Goal: Use online tool/utility: Utilize a website feature to perform a specific function

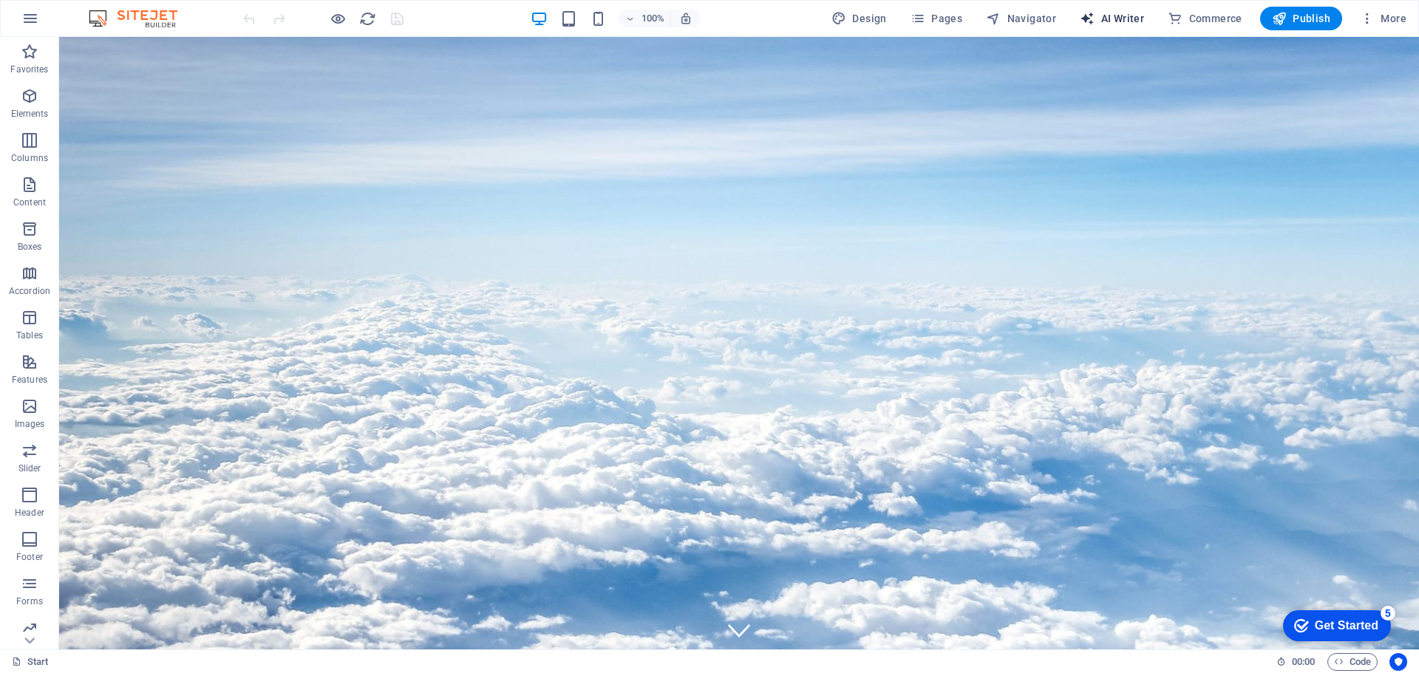
click at [1123, 18] on span "AI Writer" at bounding box center [1112, 18] width 64 height 15
select select "English"
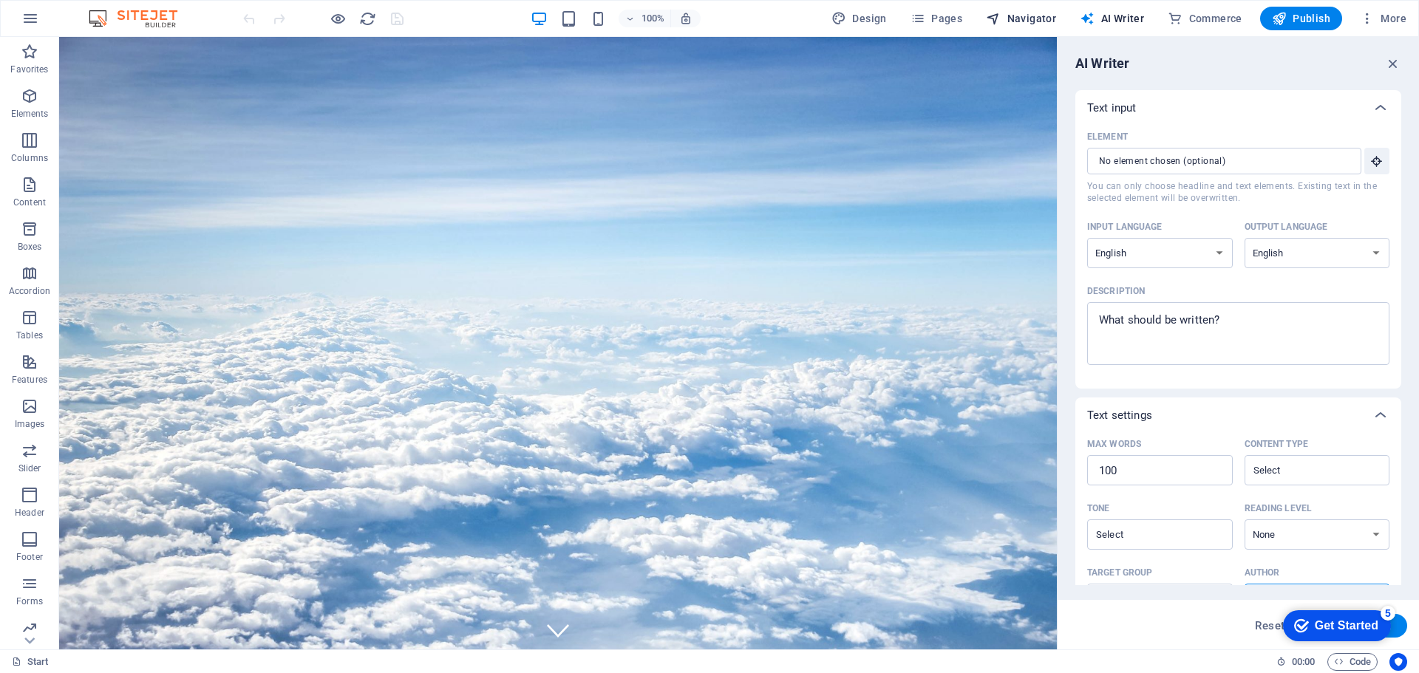
click at [1034, 18] on span "Navigator" at bounding box center [1021, 18] width 70 height 15
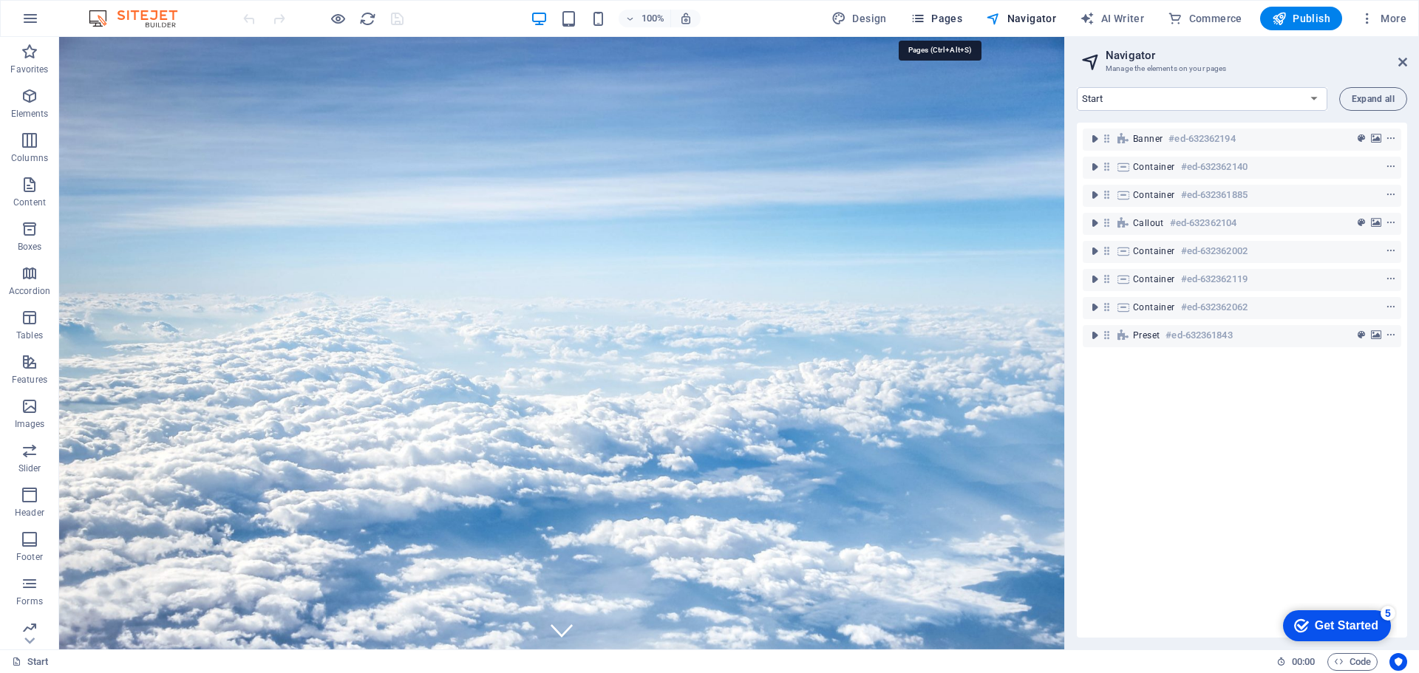
click at [945, 21] on span "Pages" at bounding box center [936, 18] width 52 height 15
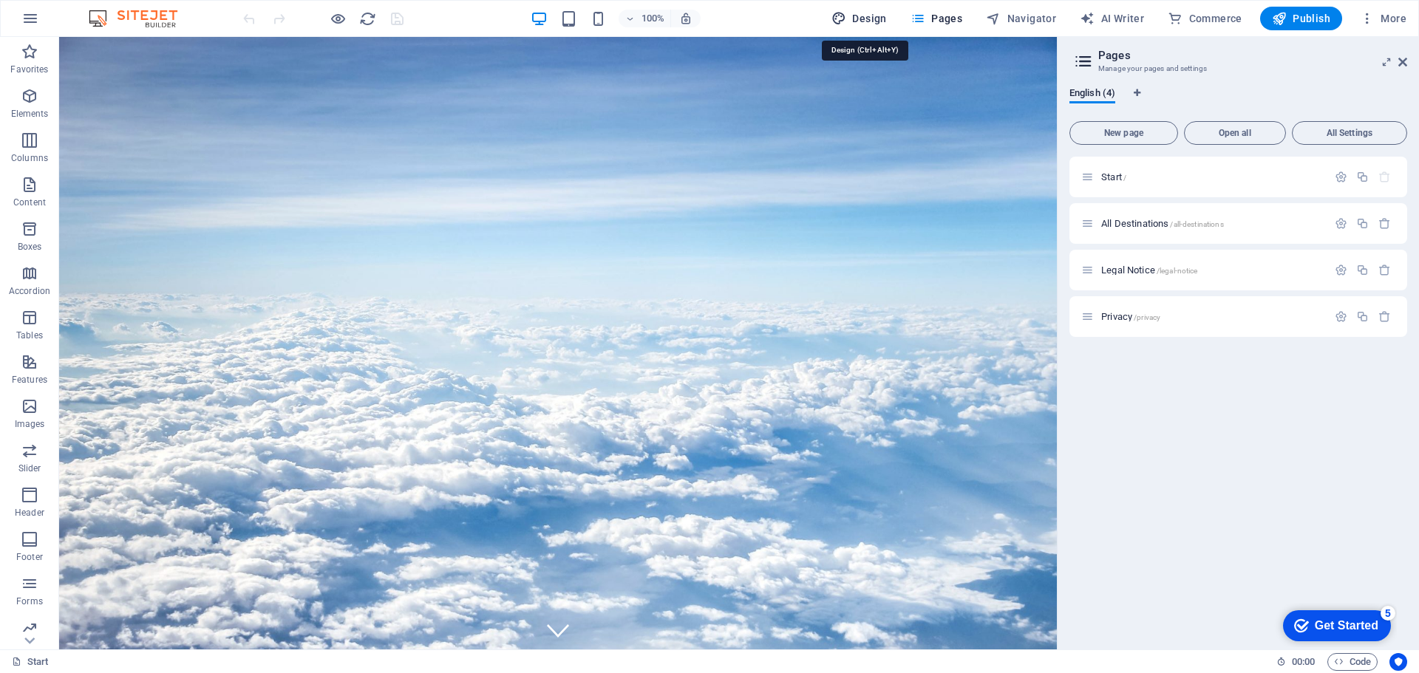
click at [861, 21] on span "Design" at bounding box center [858, 18] width 55 height 15
select select "px"
select select "300"
select select "px"
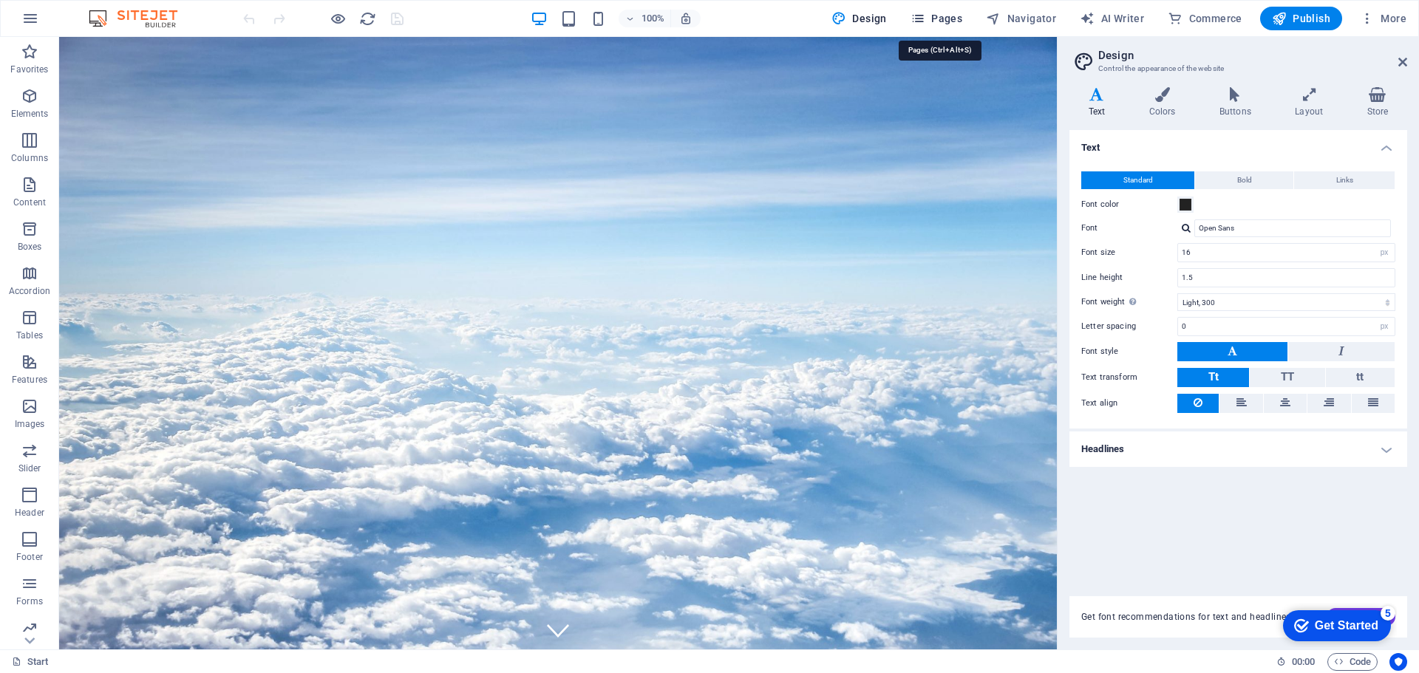
click at [930, 27] on button "Pages" at bounding box center [936, 19] width 64 height 24
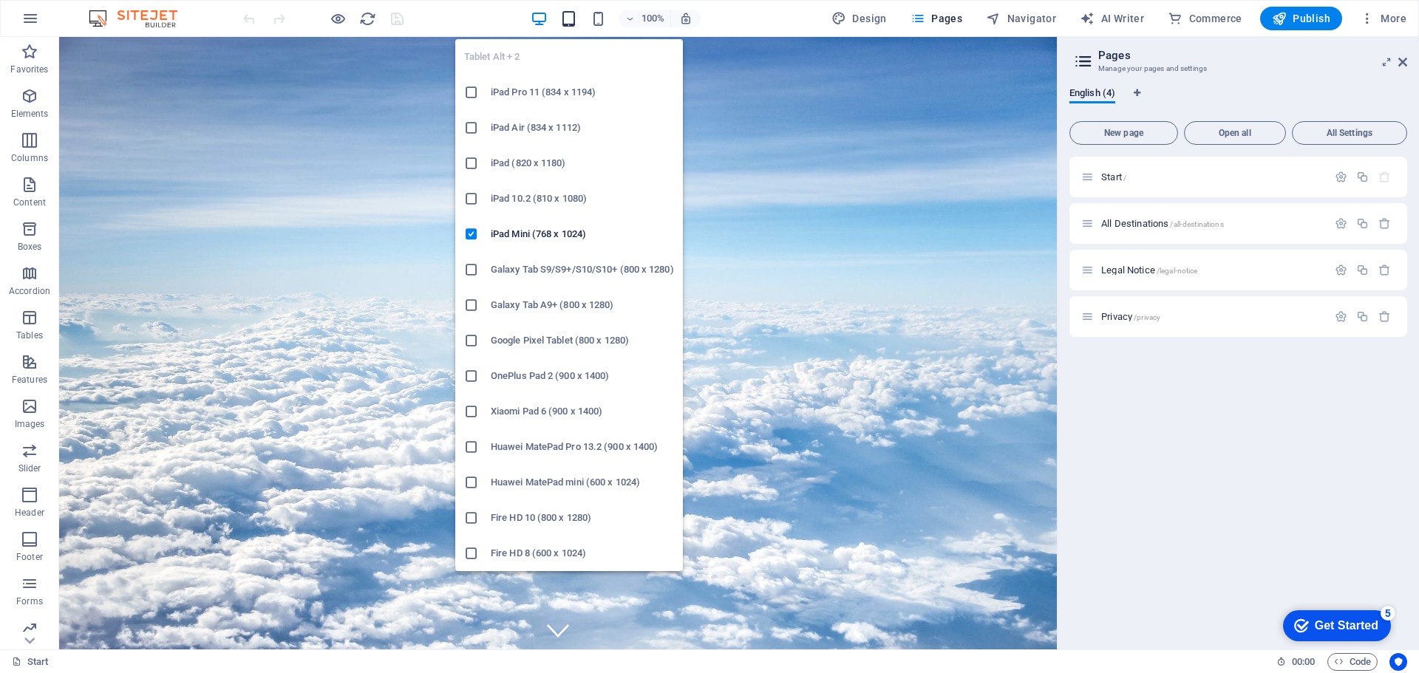
click at [572, 21] on icon "button" at bounding box center [568, 18] width 17 height 17
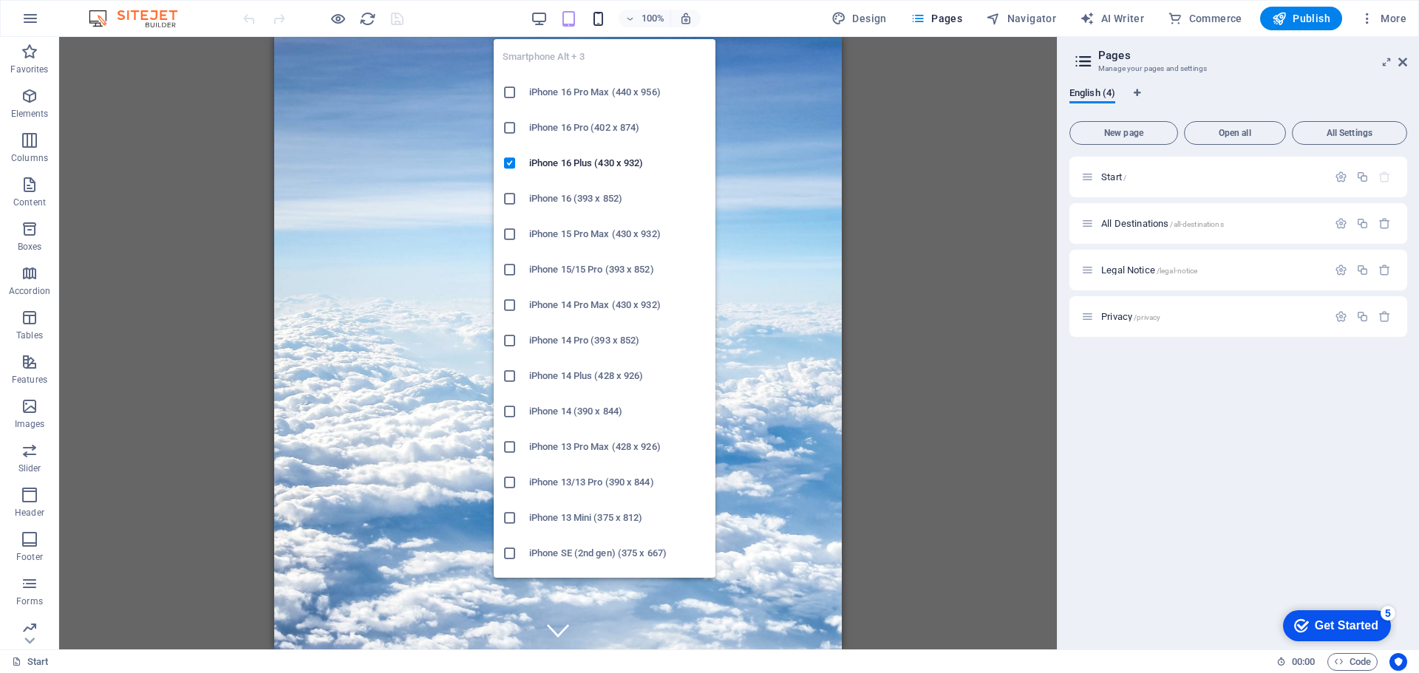
click at [599, 24] on icon "button" at bounding box center [598, 18] width 17 height 17
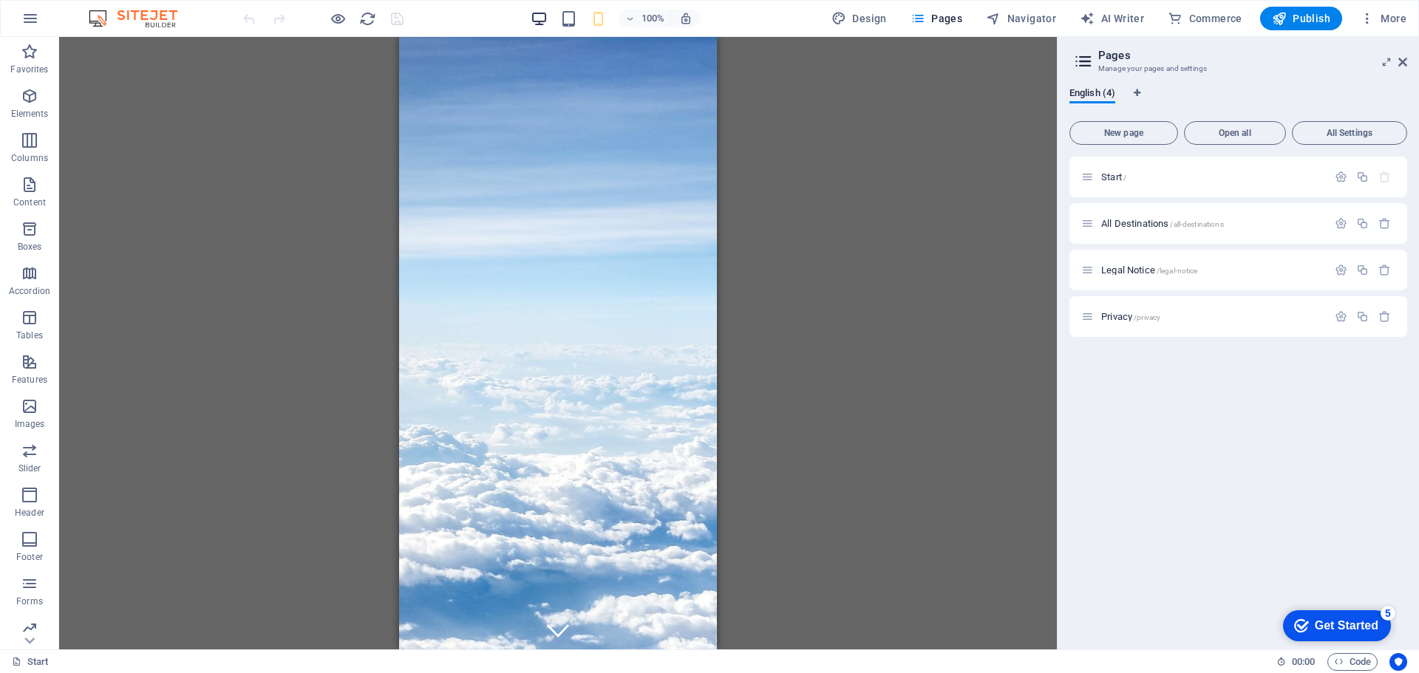
click at [538, 22] on icon "button" at bounding box center [539, 18] width 17 height 17
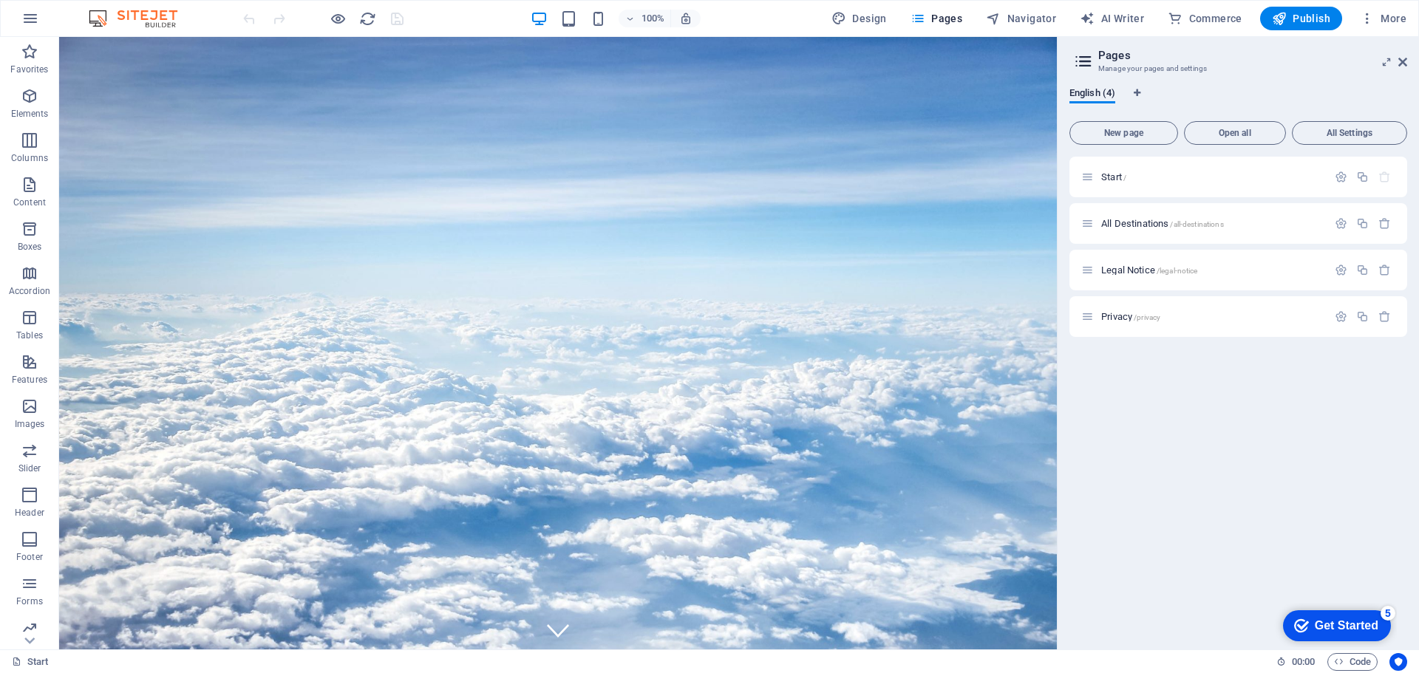
click at [1319, 620] on div "Get Started" at bounding box center [1347, 625] width 64 height 13
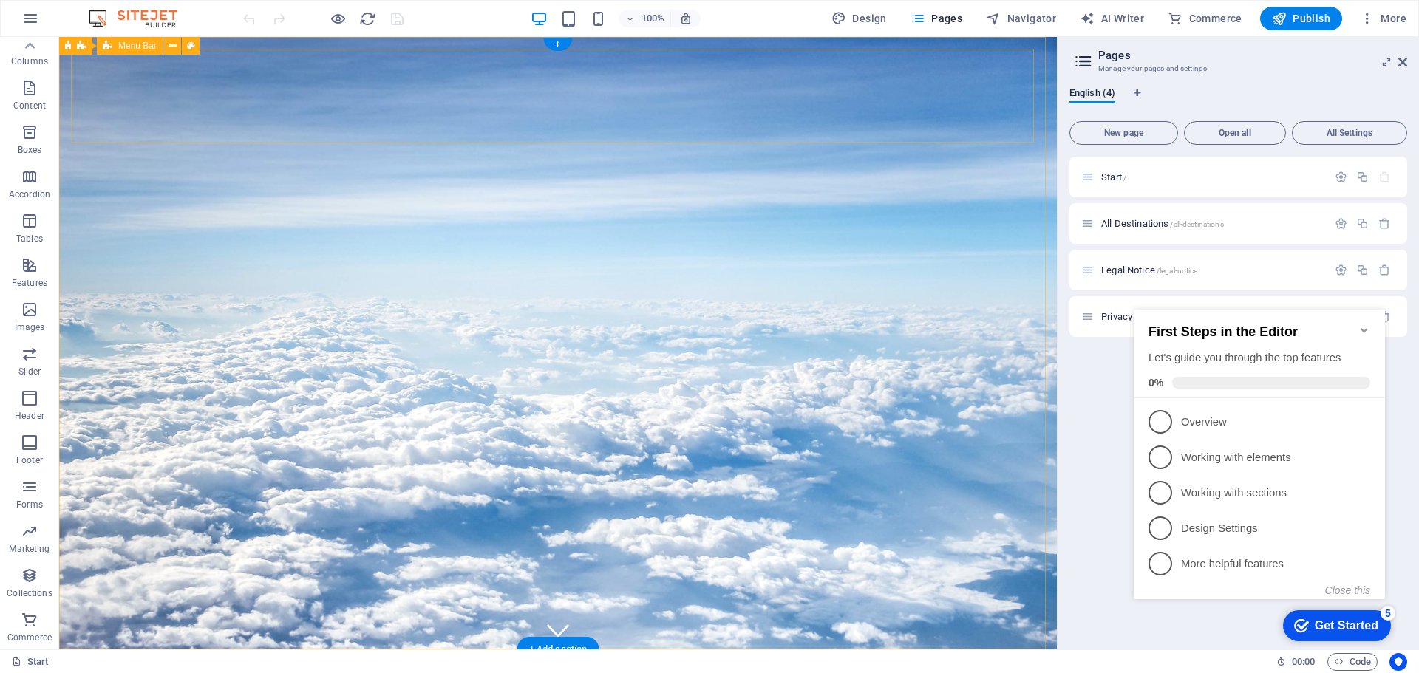
scroll to position [1, 0]
